Goal: Task Accomplishment & Management: Manage account settings

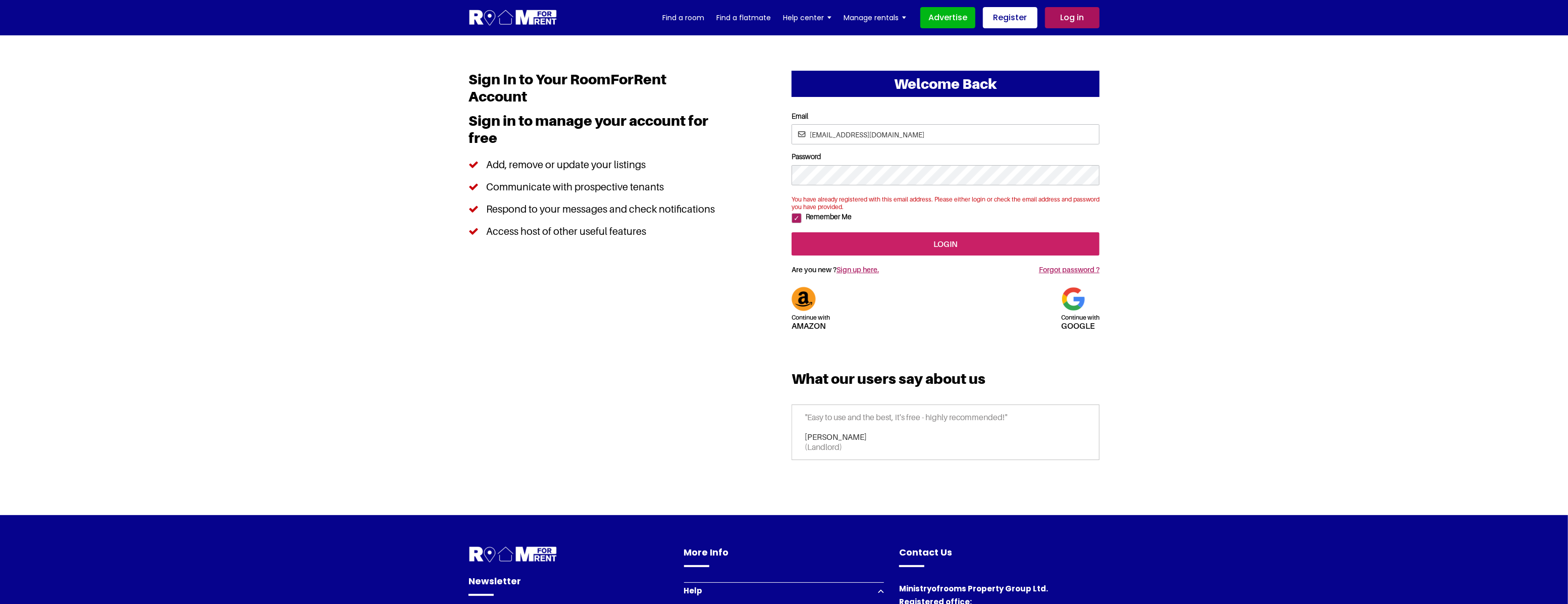
click at [969, 255] on input "login" at bounding box center [945, 243] width 308 height 23
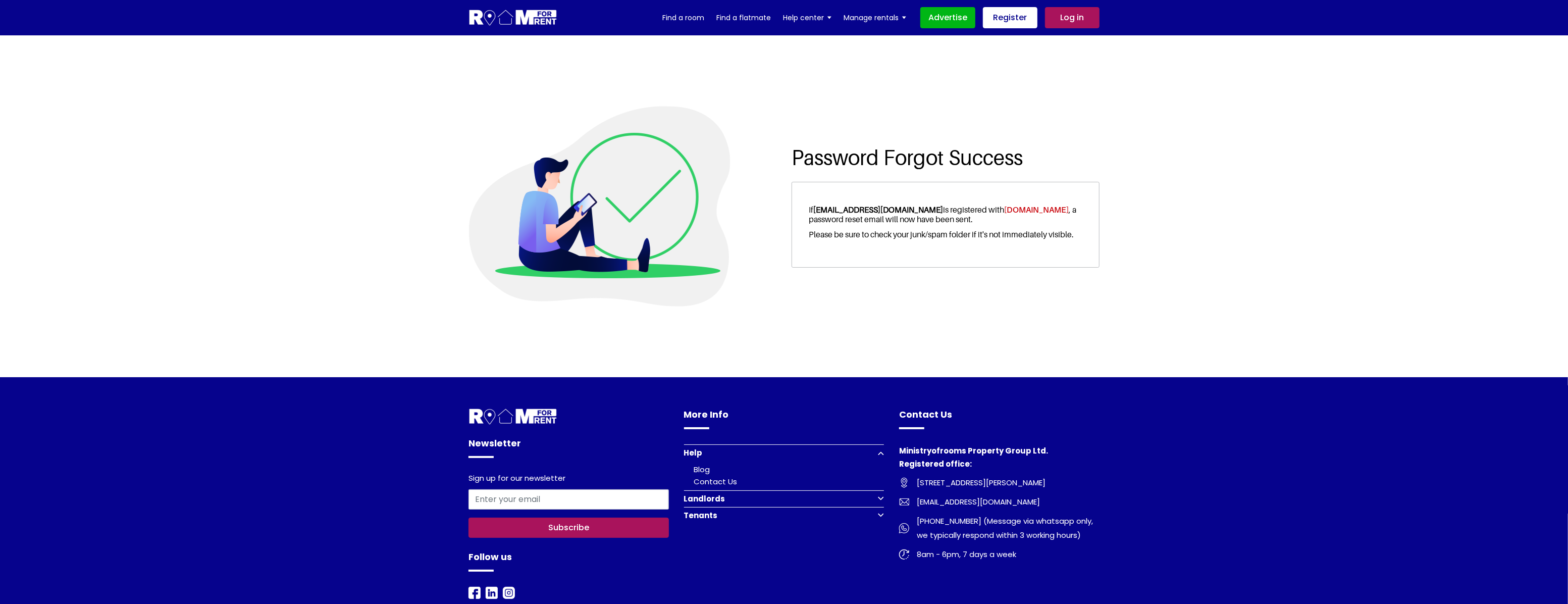
click at [1066, 16] on link "Log in" at bounding box center [1072, 18] width 55 height 21
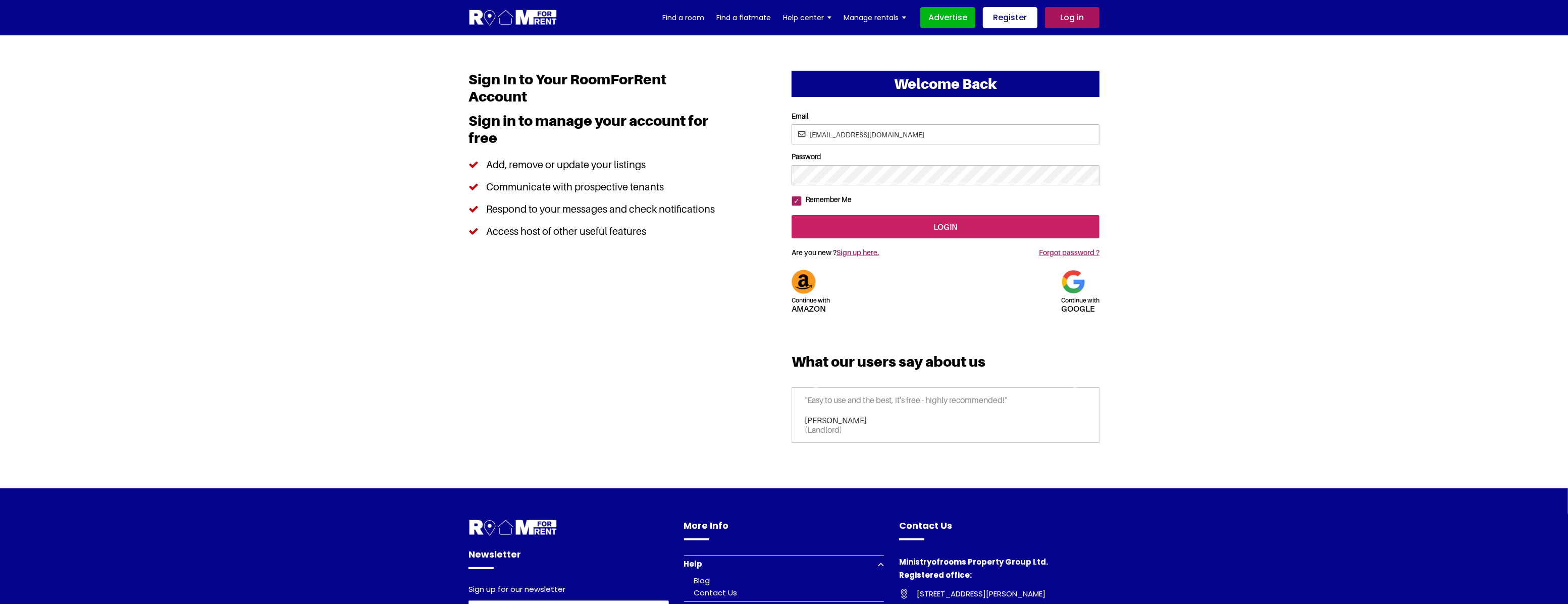
click at [860, 233] on input "login" at bounding box center [945, 226] width 308 height 23
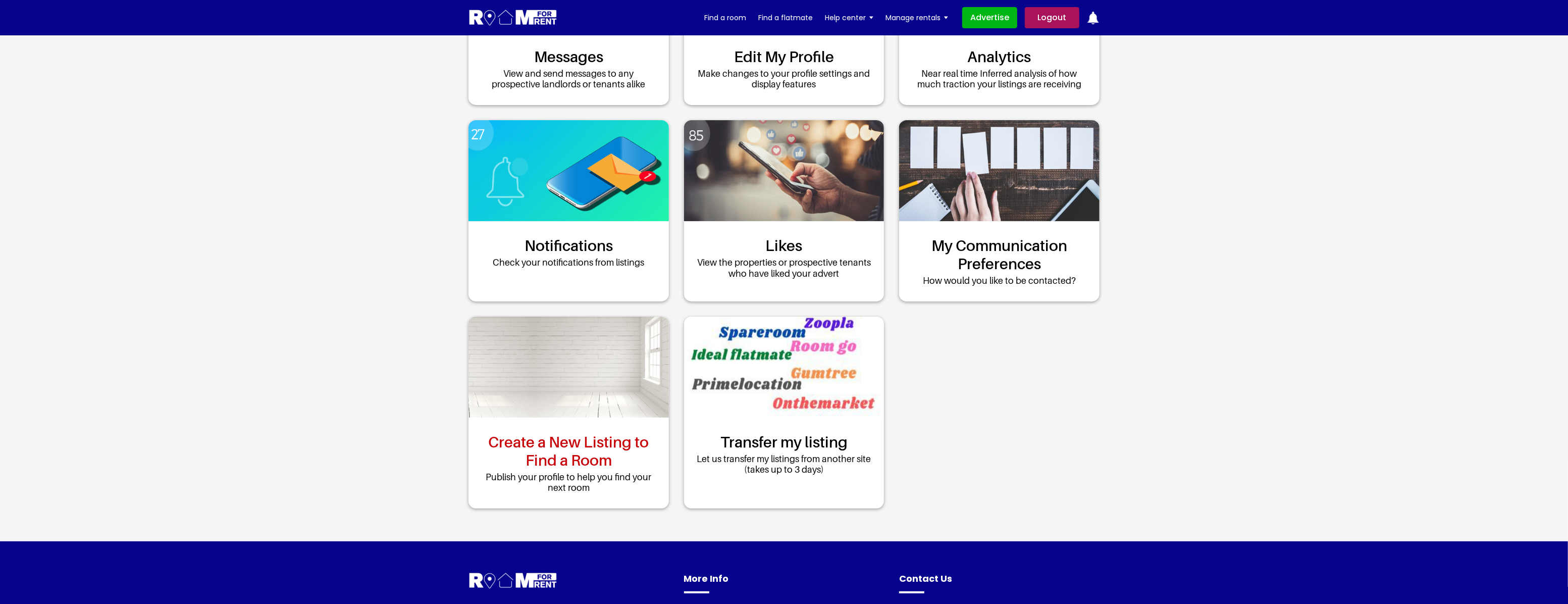
click at [551, 455] on link "Create a New Listing to Find a Room" at bounding box center [568, 451] width 180 height 36
click at [561, 439] on link "Create a New Listing to Find a Room" at bounding box center [568, 451] width 180 height 36
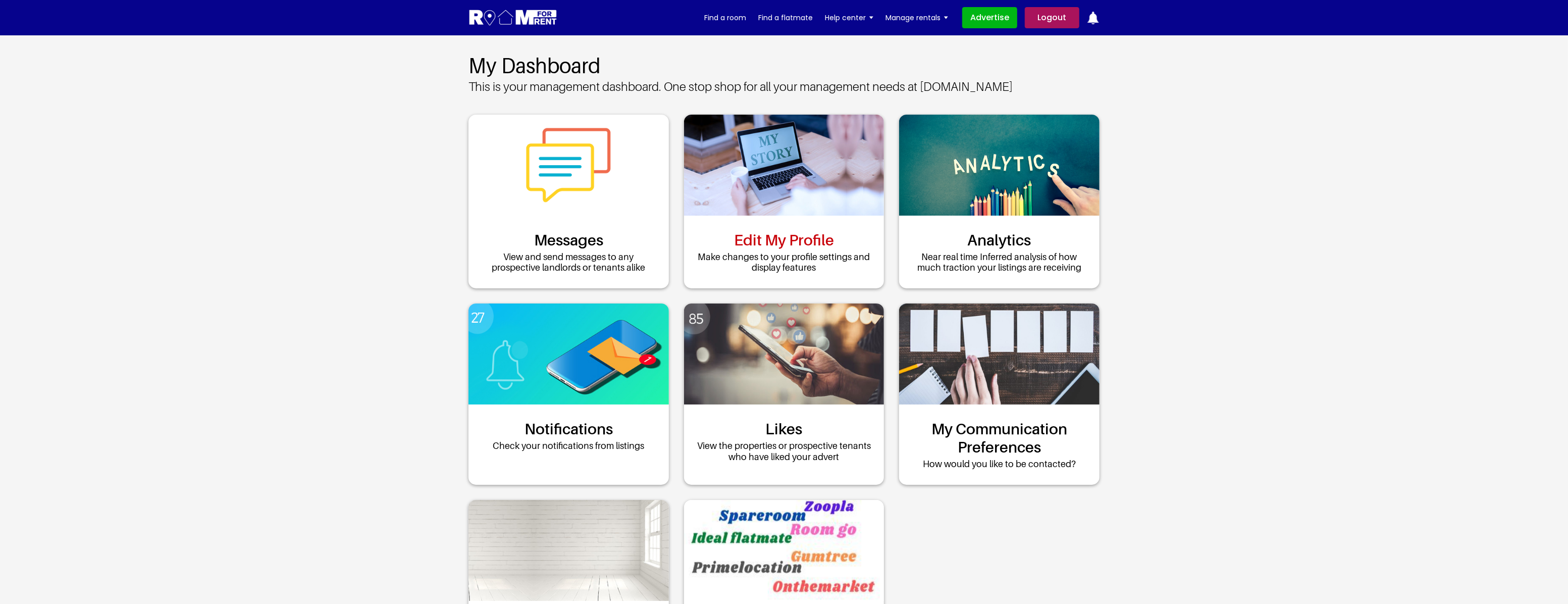
click at [783, 243] on link "Edit My Profile" at bounding box center [784, 240] width 100 height 18
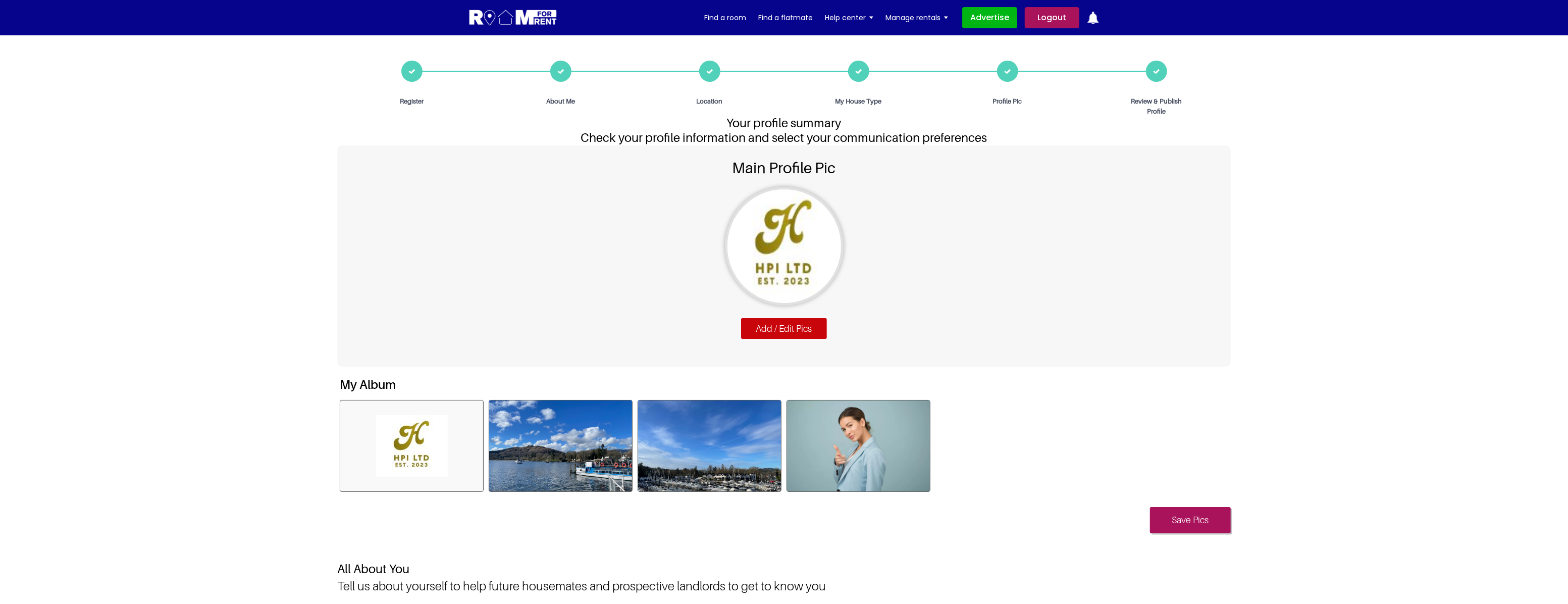
click at [707, 67] on div "Location" at bounding box center [710, 83] width 149 height 46
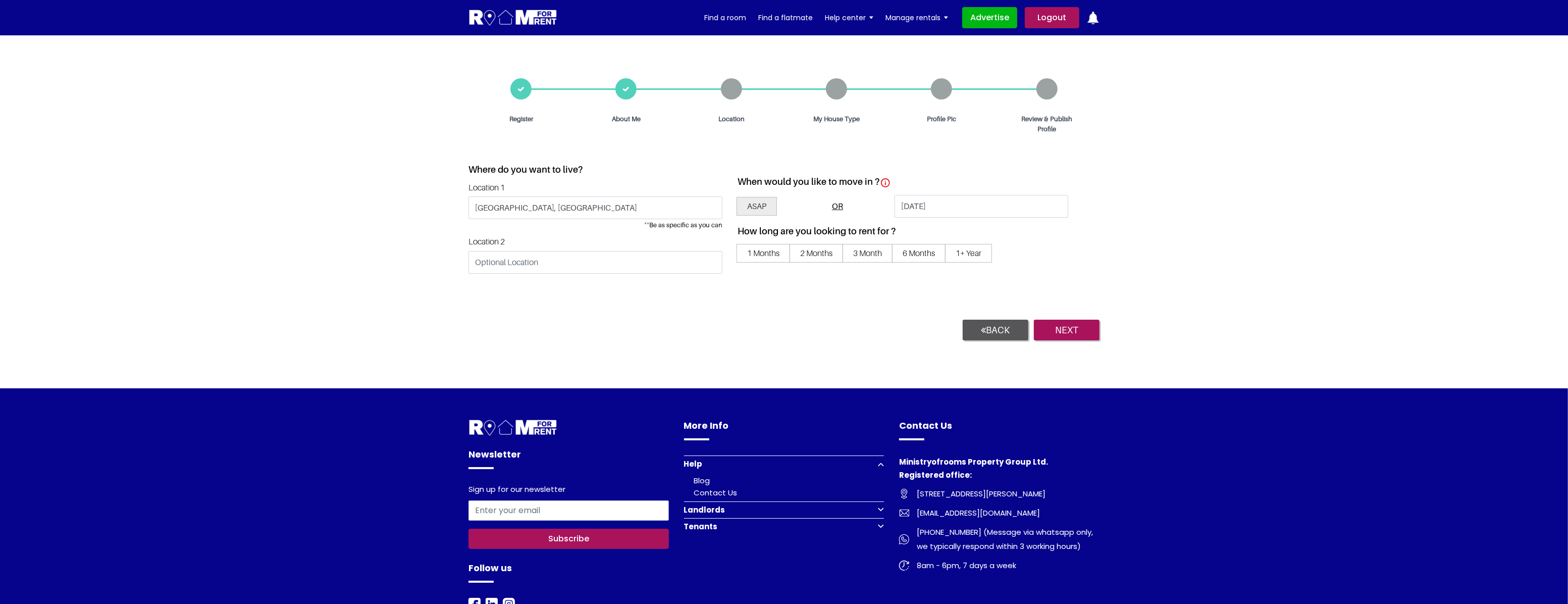
click at [1228, 147] on section "Where do you want to live? Location 1 [GEOGRAPHIC_DATA], [GEOGRAPHIC_DATA] ** B…" at bounding box center [784, 263] width 1568 height 250
click at [1147, 137] on section "Register About Me Location My House Type Profile Pic Review & Publish Profile" at bounding box center [784, 87] width 1568 height 103
click at [927, 69] on link "My listings" at bounding box center [922, 66] width 73 height 22
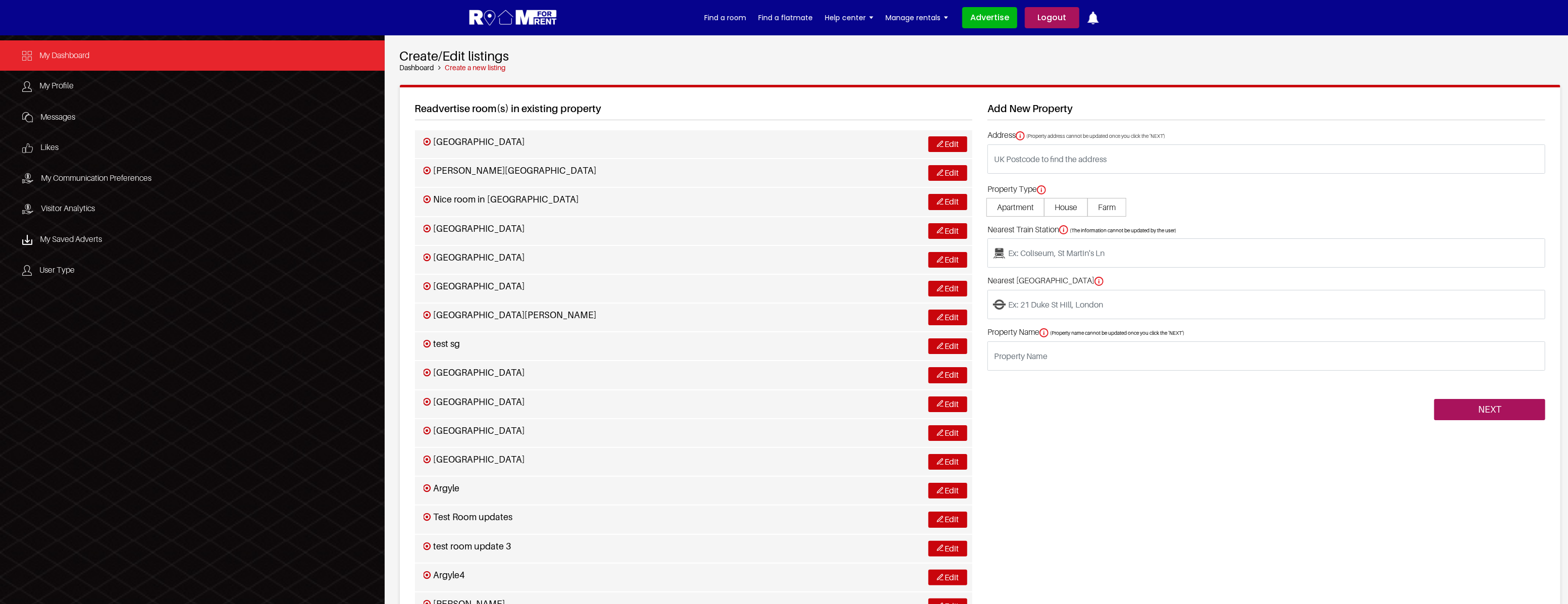
click at [85, 58] on span "My Dashboard" at bounding box center [65, 55] width 50 height 10
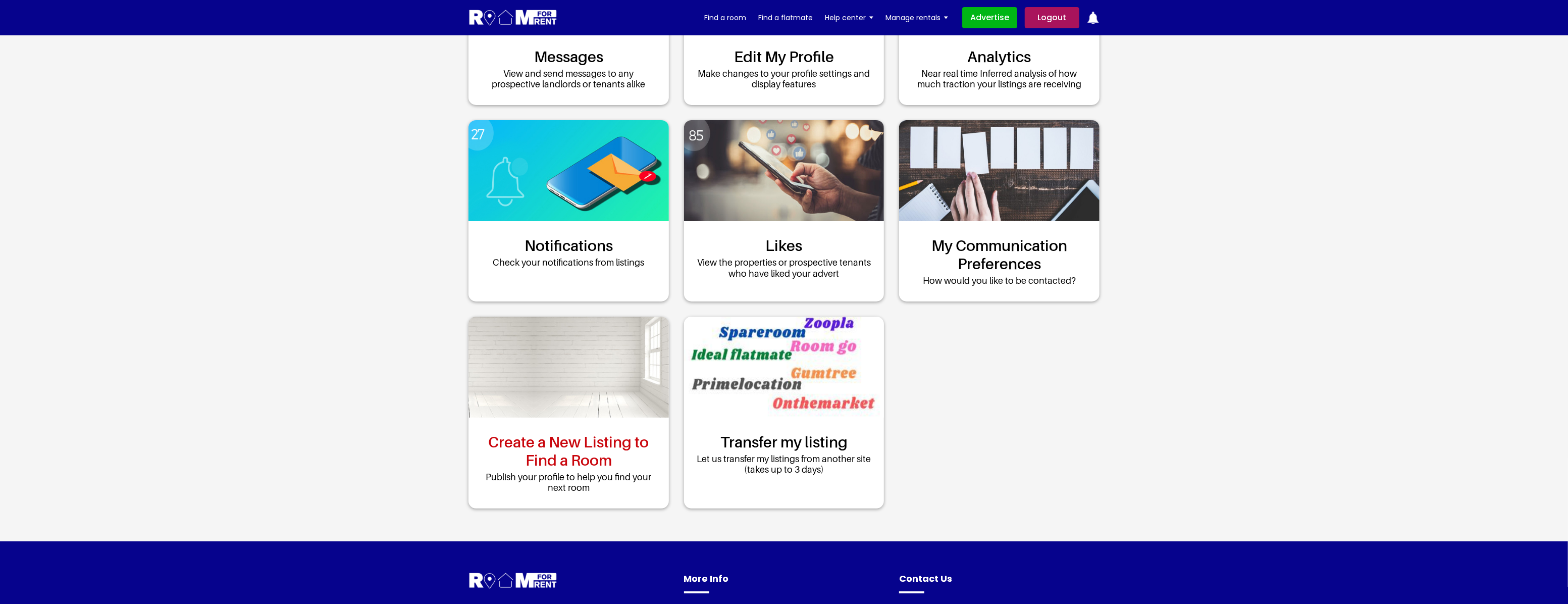
click at [608, 455] on link "Create a New Listing to Find a Room" at bounding box center [568, 451] width 180 height 36
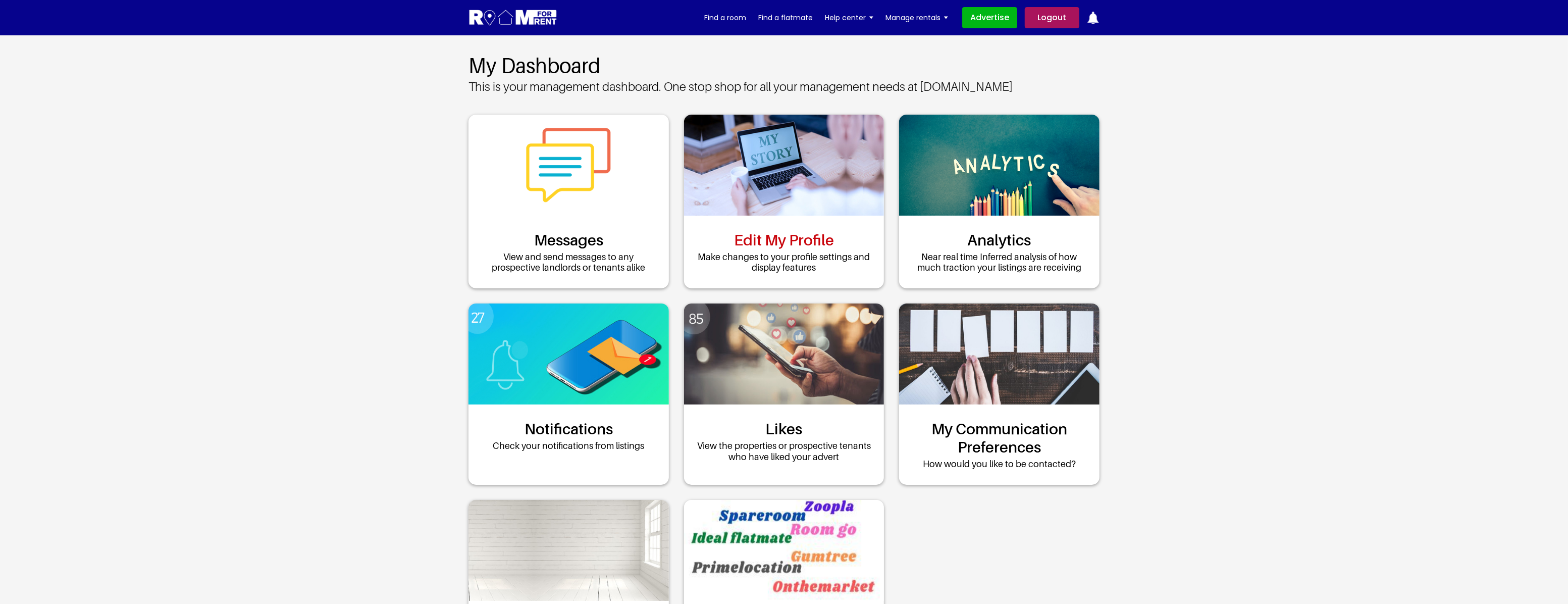
click at [754, 247] on link "Edit My Profile" at bounding box center [784, 240] width 100 height 18
click at [998, 231] on link "Analytics" at bounding box center [999, 240] width 63 height 18
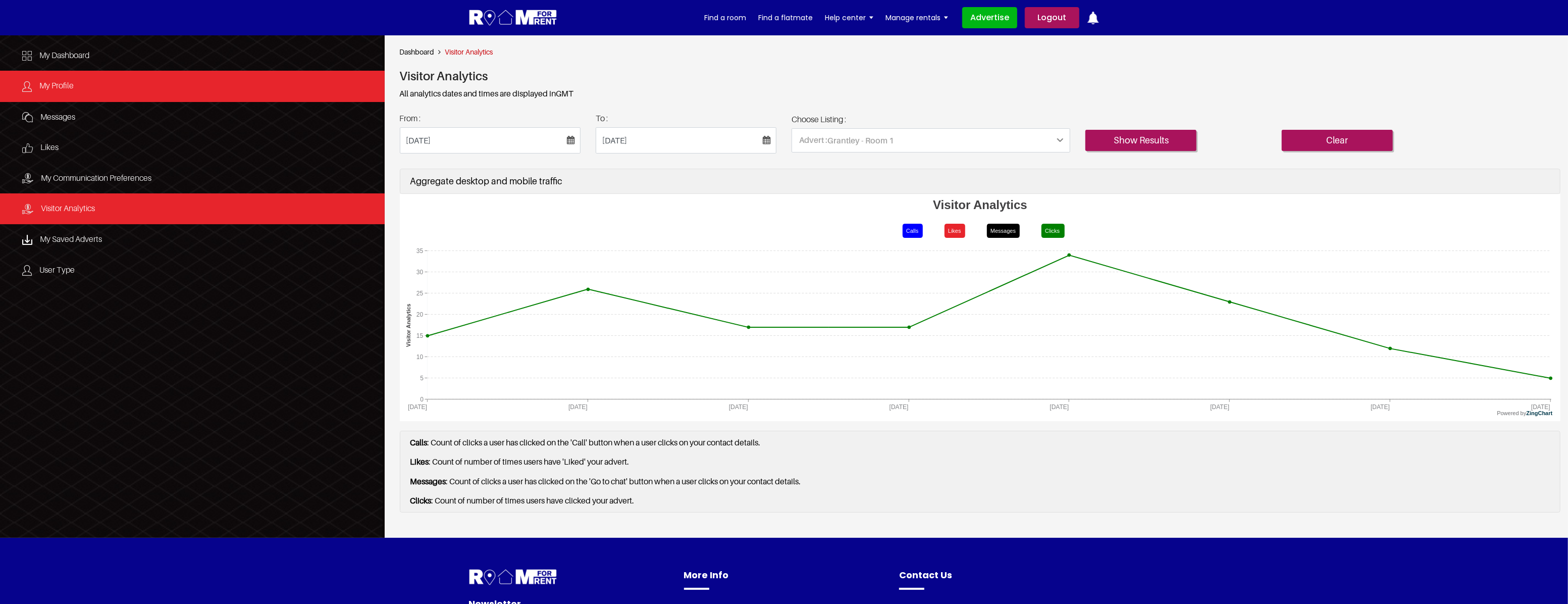
click at [80, 87] on link "My Profile" at bounding box center [192, 86] width 385 height 31
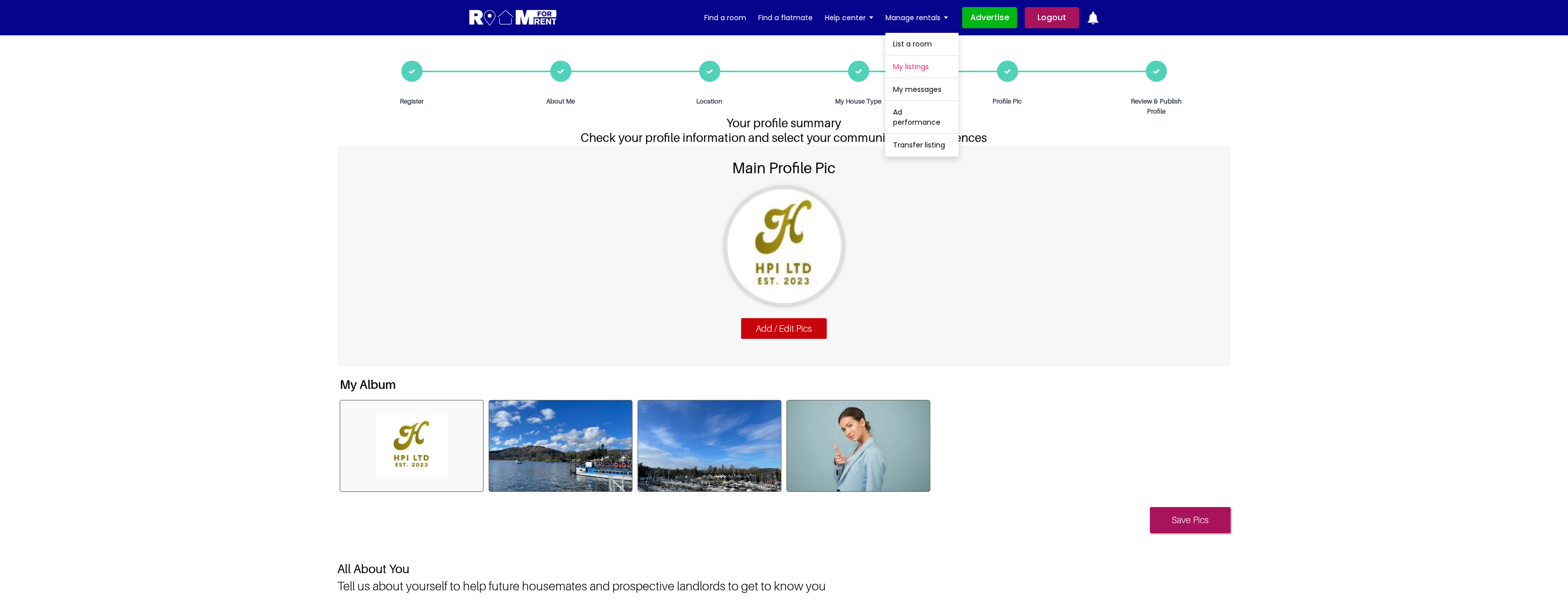
click at [916, 63] on link "My listings" at bounding box center [922, 66] width 73 height 22
click at [858, 63] on link "Tenant FAQs" at bounding box center [861, 66] width 73 height 22
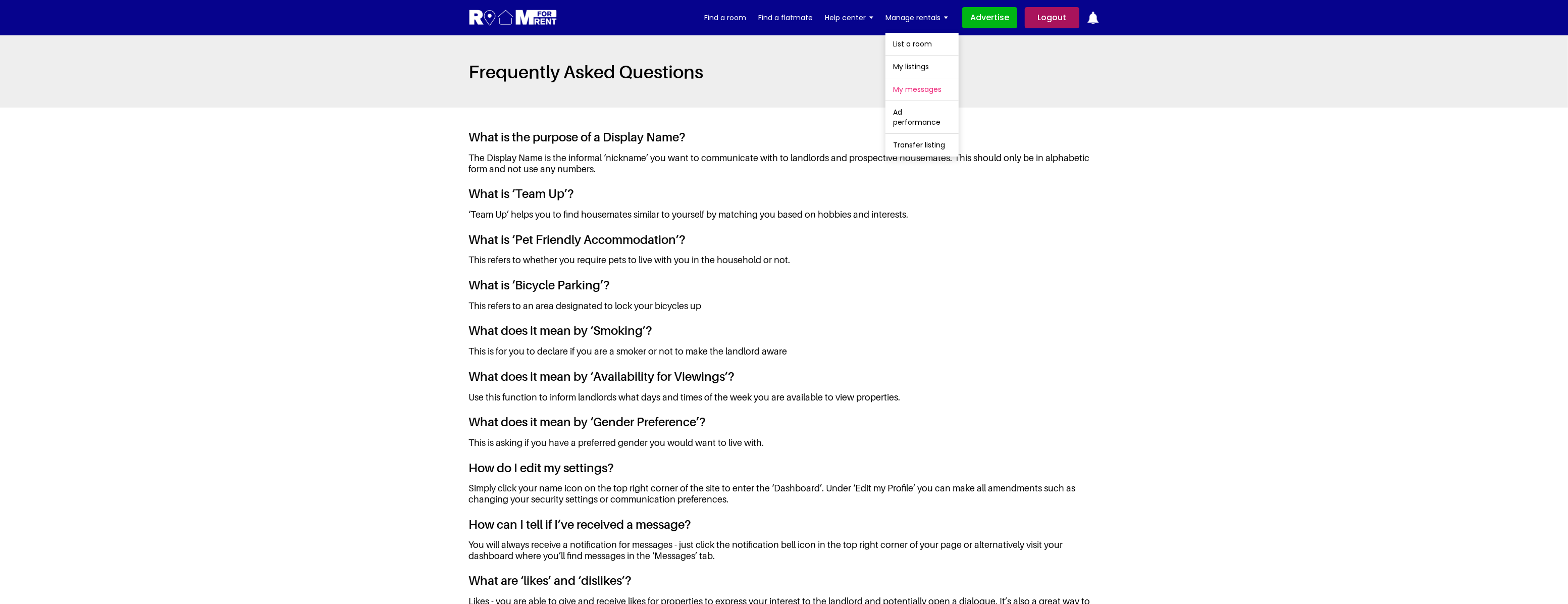
click at [928, 90] on link "My messages" at bounding box center [922, 89] width 73 height 22
click at [921, 71] on link "My listings" at bounding box center [922, 66] width 73 height 22
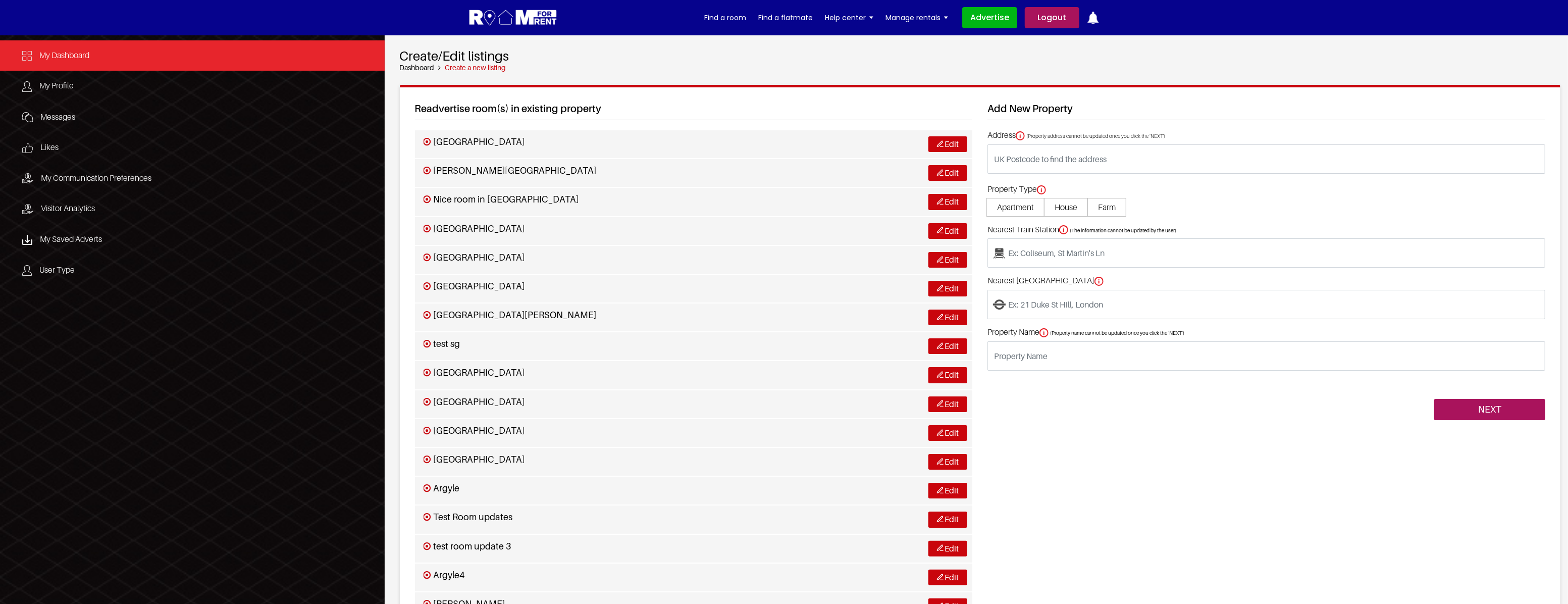
click at [69, 58] on span "My Dashboard" at bounding box center [65, 55] width 50 height 10
click at [84, 58] on span "My Dashboard" at bounding box center [65, 55] width 50 height 10
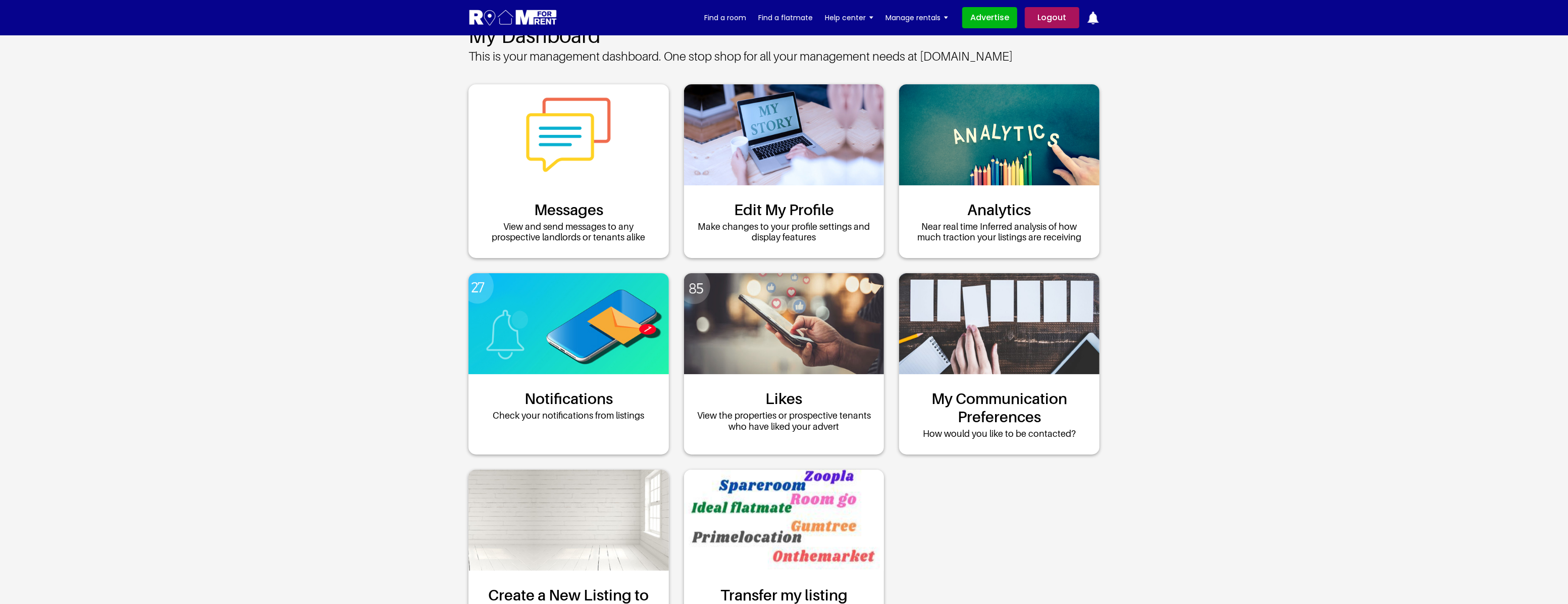
scroll to position [45, 0]
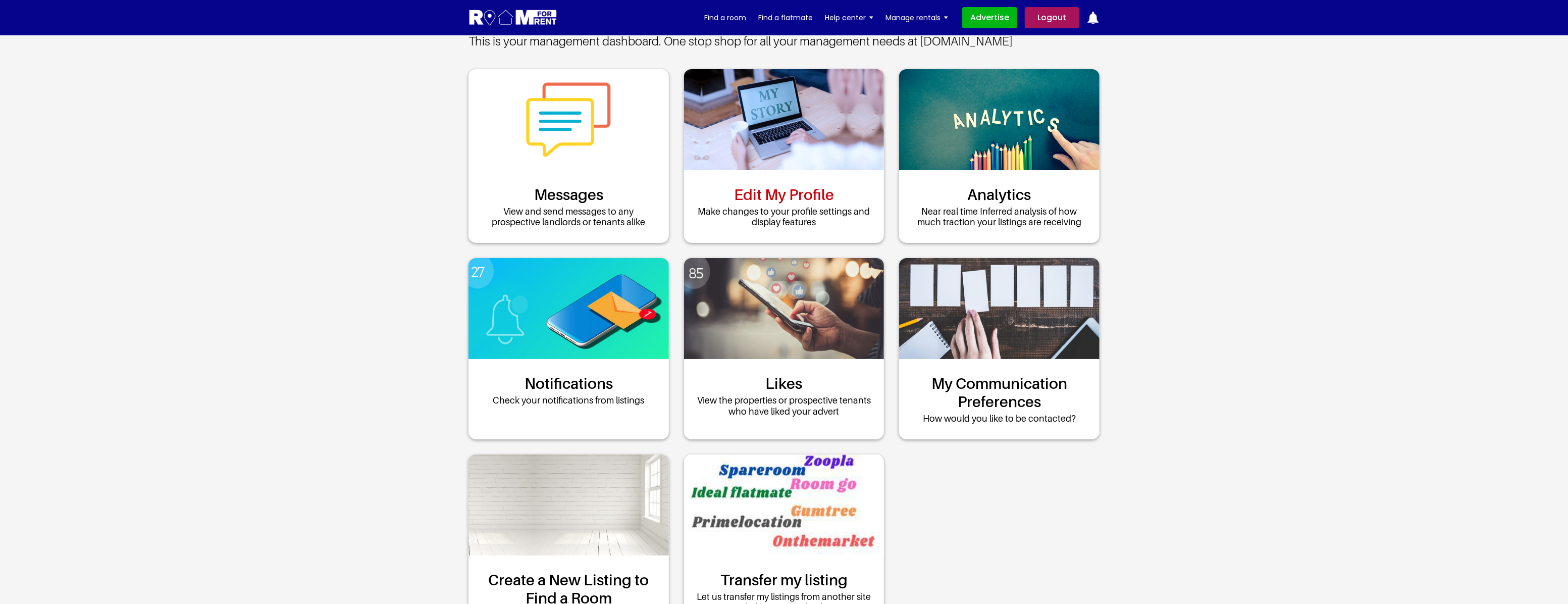
click at [796, 203] on link "Edit My Profile" at bounding box center [784, 194] width 100 height 18
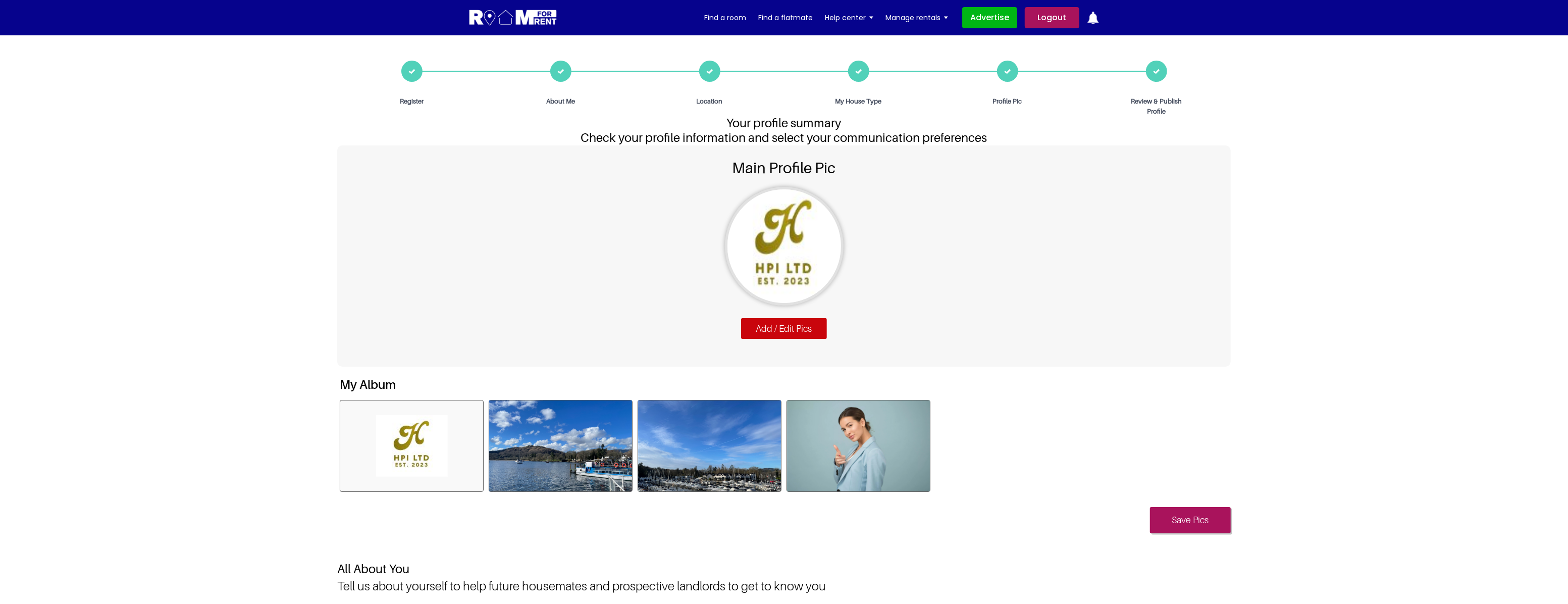
click at [1050, 17] on link "Logout" at bounding box center [1052, 18] width 55 height 21
